Goal: Information Seeking & Learning: Learn about a topic

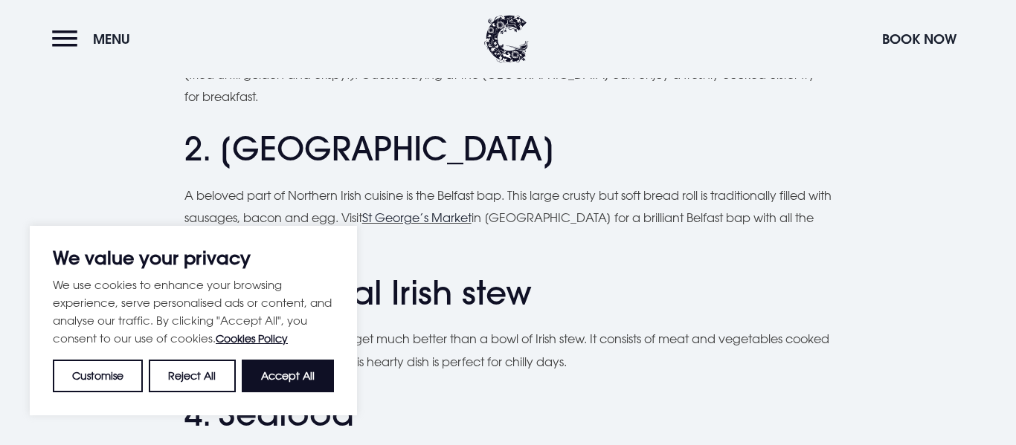
scroll to position [1134, 0]
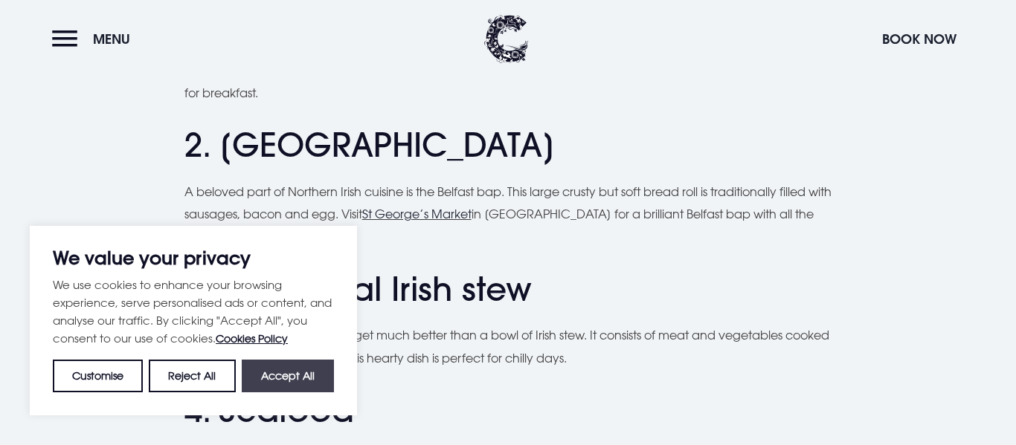
click at [280, 361] on button "Accept All" at bounding box center [288, 376] width 92 height 33
checkbox input "true"
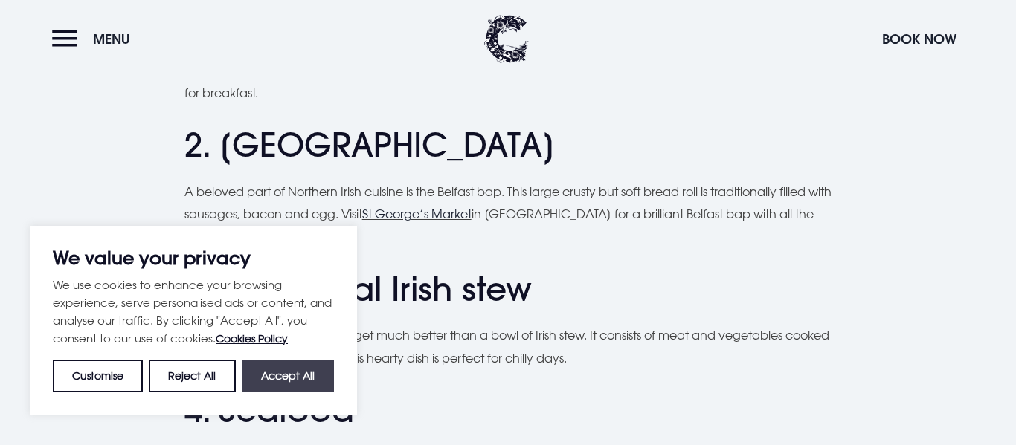
checkbox input "true"
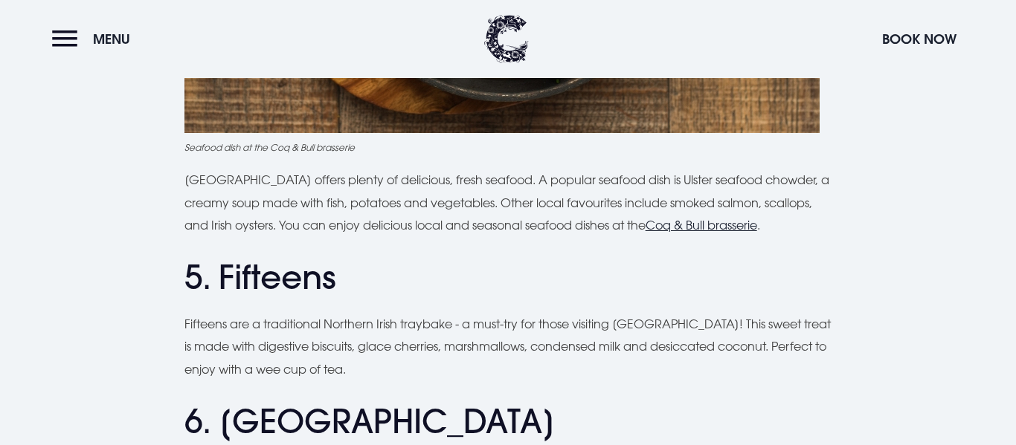
scroll to position [1879, 0]
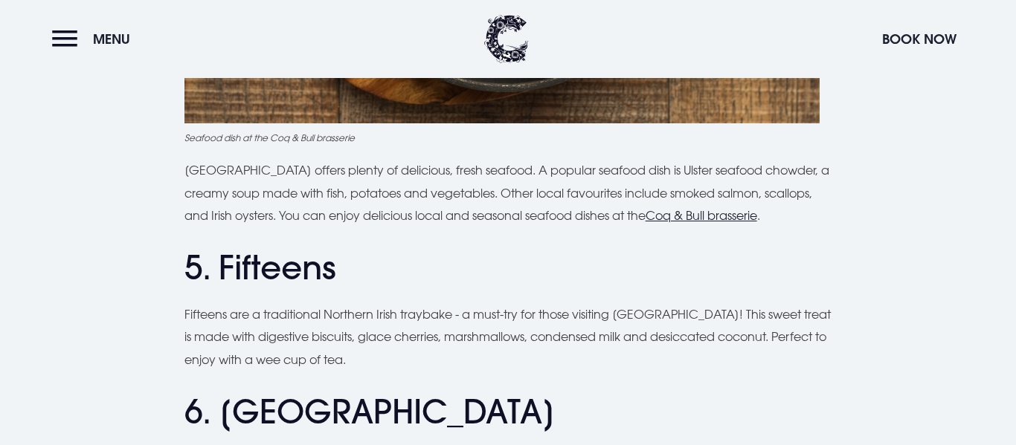
click at [257, 303] on p "Fifteens are a traditional Northern Irish traybake - a must-try for those visit…" at bounding box center [508, 337] width 648 height 68
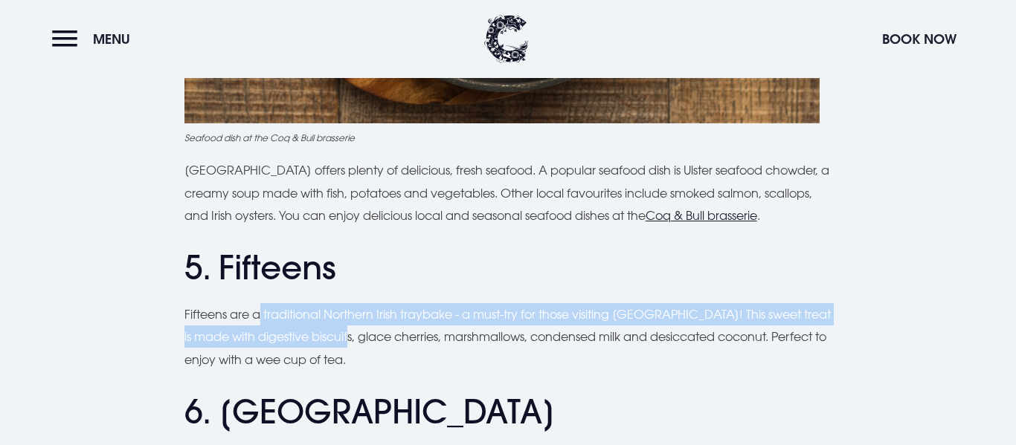
drag, startPoint x: 257, startPoint y: 296, endPoint x: 305, endPoint y: 314, distance: 50.8
click at [305, 314] on p "Fifteens are a traditional Northern Irish traybake - a must-try for those visit…" at bounding box center [508, 337] width 648 height 68
click at [723, 303] on p "Fifteens are a traditional Northern Irish traybake - a must-try for those visit…" at bounding box center [508, 337] width 648 height 68
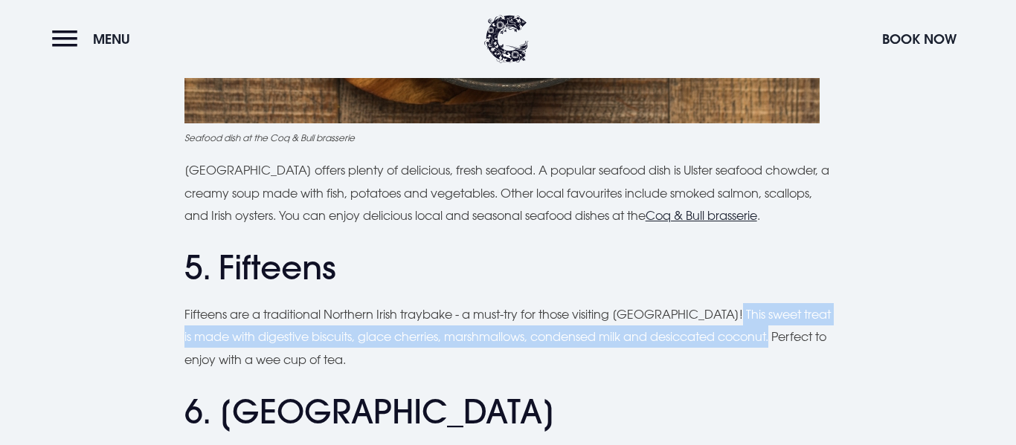
drag, startPoint x: 723, startPoint y: 298, endPoint x: 772, endPoint y: 320, distance: 54.3
click at [772, 320] on p "Fifteens are a traditional Northern Irish traybake - a must-try for those visit…" at bounding box center [508, 337] width 648 height 68
